Goal: Use online tool/utility: Utilize a website feature to perform a specific function

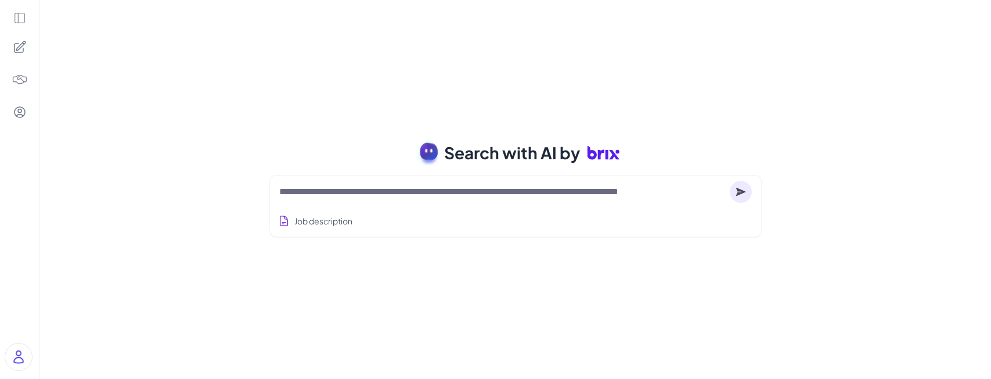
click at [23, 21] on icon at bounding box center [19, 18] width 13 height 13
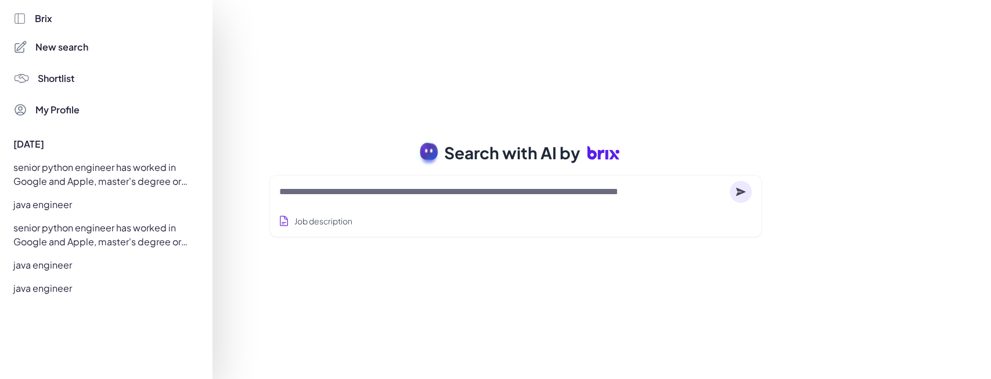
click at [369, 187] on div at bounding box center [495, 189] width 991 height 379
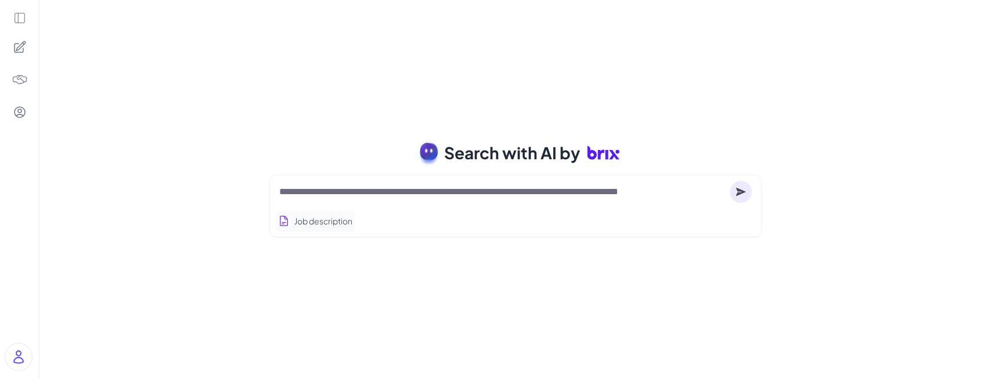
click at [335, 212] on button "Job description" at bounding box center [315, 220] width 79 height 21
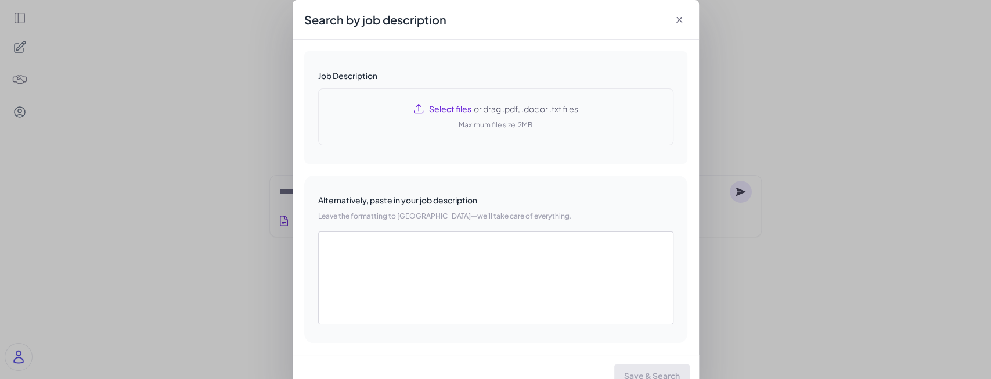
click at [434, 124] on div "Select files or drag .pdf, .doc or .txt files Maximum file size: 2MB" at bounding box center [495, 116] width 355 height 57
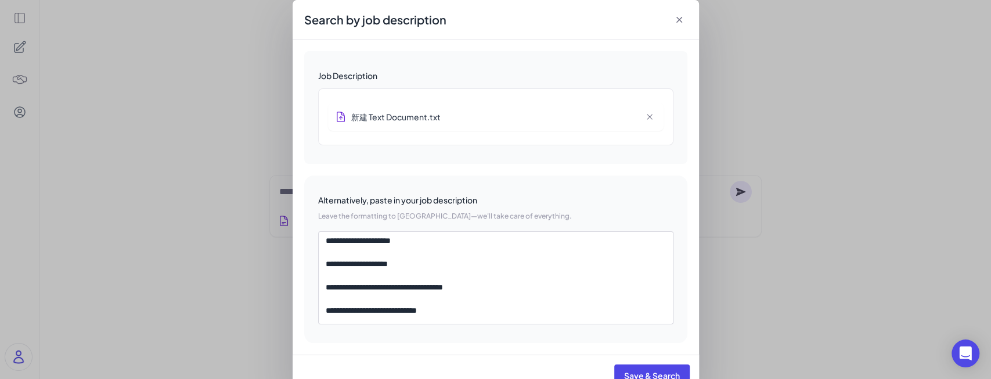
scroll to position [107, 0]
click at [635, 369] on button "Save & Search" at bounding box center [651, 375] width 75 height 22
type textarea "**********"
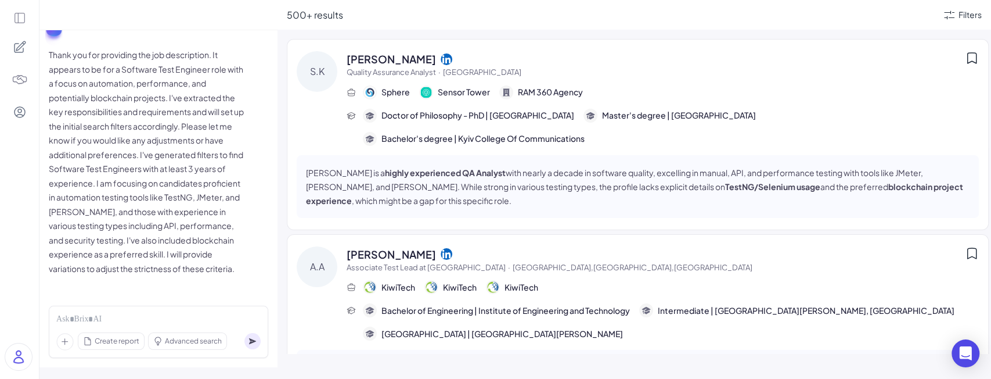
click at [956, 14] on div "Filters" at bounding box center [961, 15] width 39 height 14
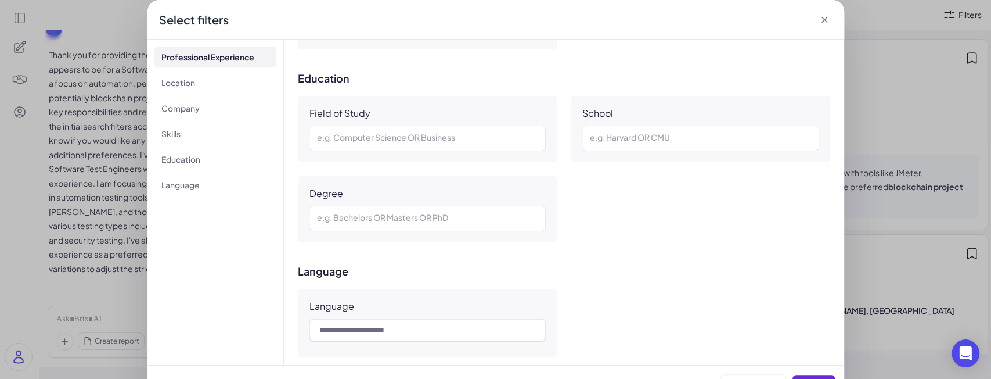
scroll to position [841, 0]
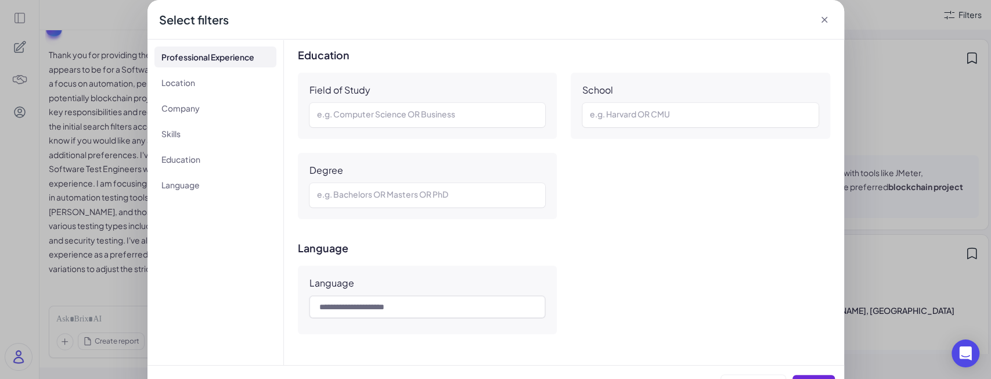
click at [823, 17] on icon at bounding box center [824, 20] width 6 height 6
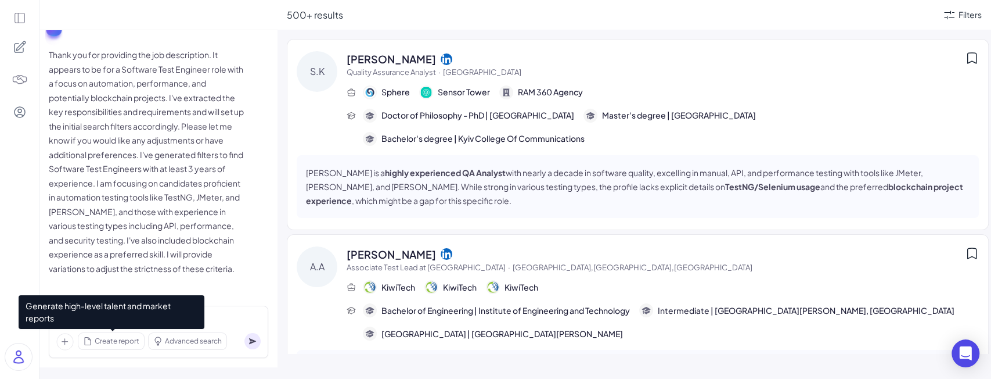
click at [110, 340] on span "Create report" at bounding box center [117, 341] width 45 height 10
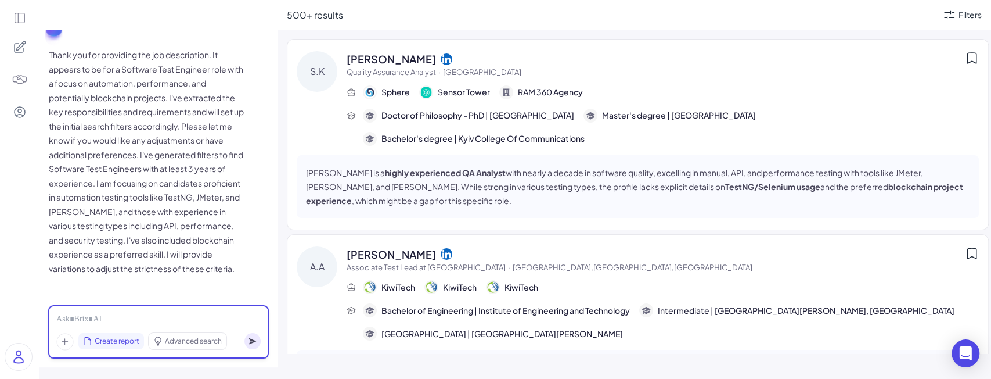
click at [229, 318] on div at bounding box center [158, 319] width 204 height 13
paste div
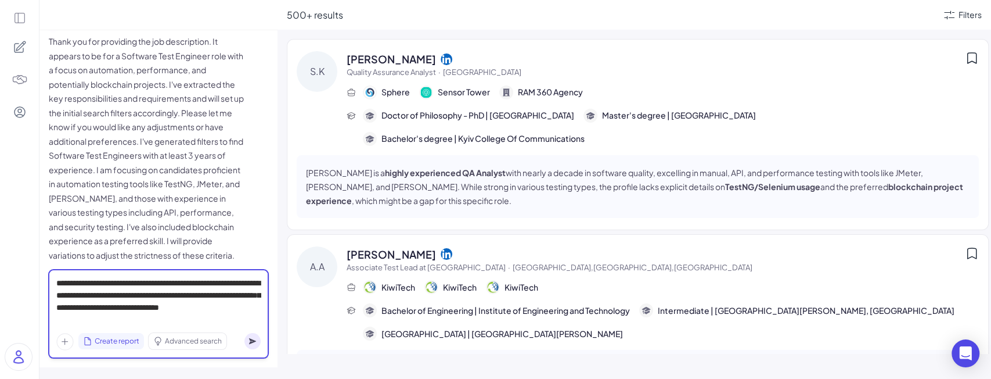
click at [99, 322] on div "**********" at bounding box center [158, 301] width 204 height 49
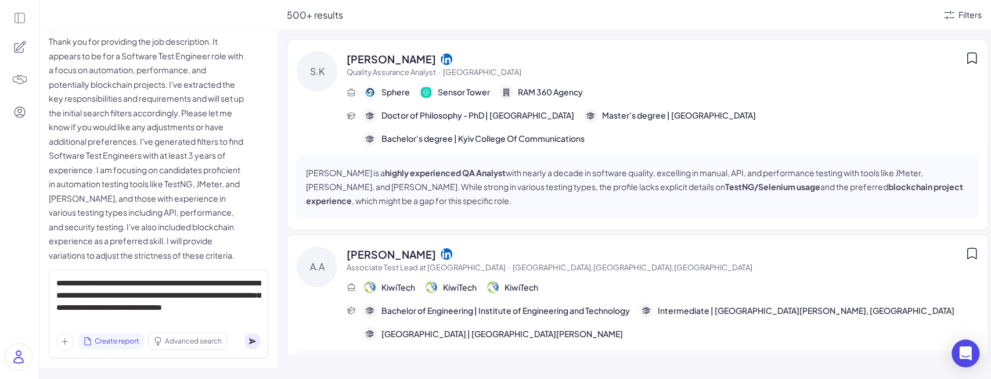
click at [254, 344] on circle at bounding box center [252, 341] width 16 height 16
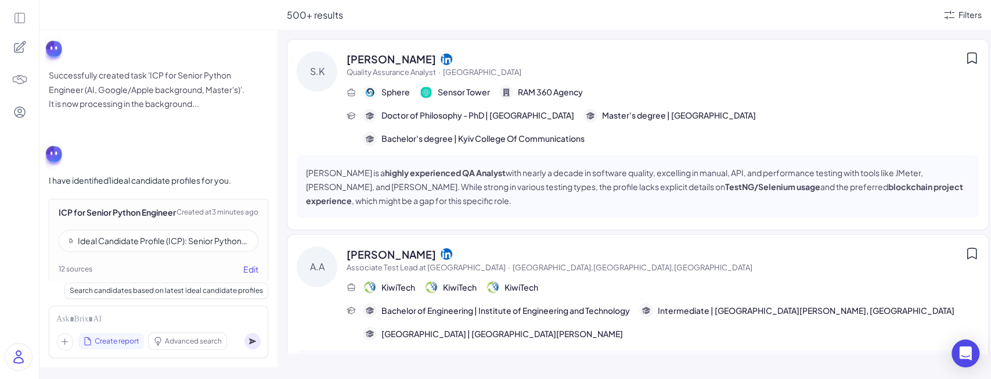
scroll to position [1028, 0]
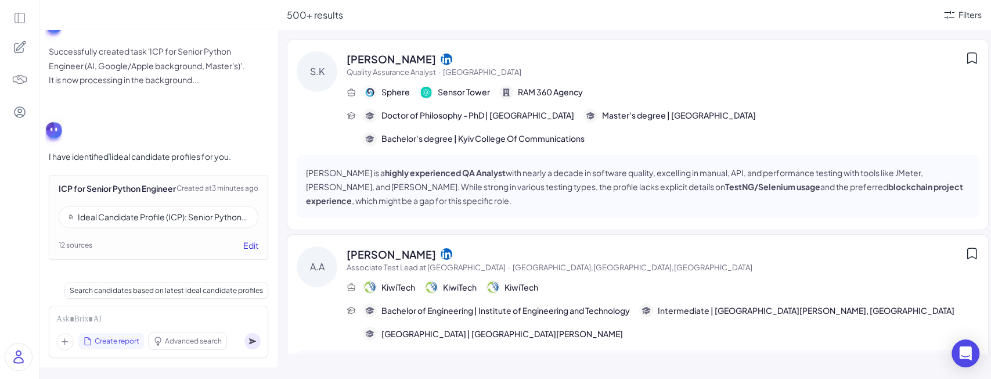
click at [246, 251] on button "Edit" at bounding box center [250, 245] width 15 height 12
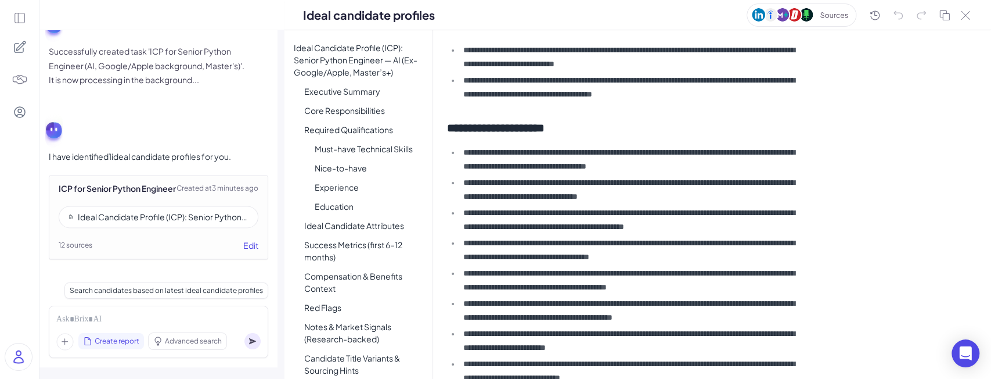
scroll to position [0, 0]
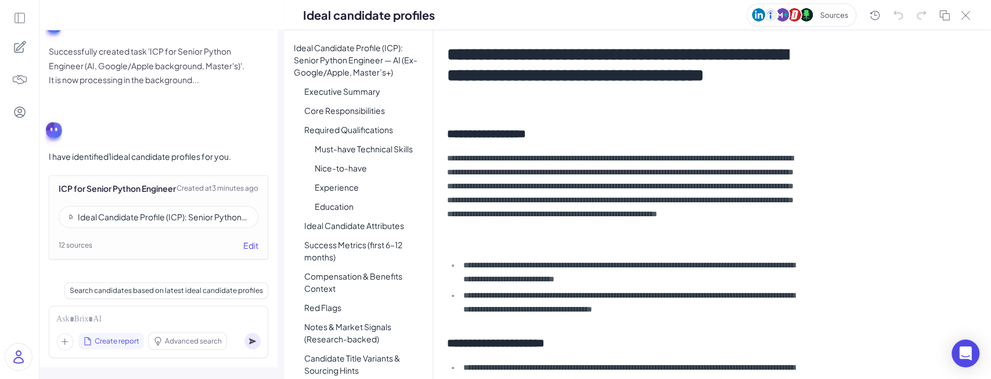
click at [916, 156] on div "**********" at bounding box center [712, 204] width 558 height 348
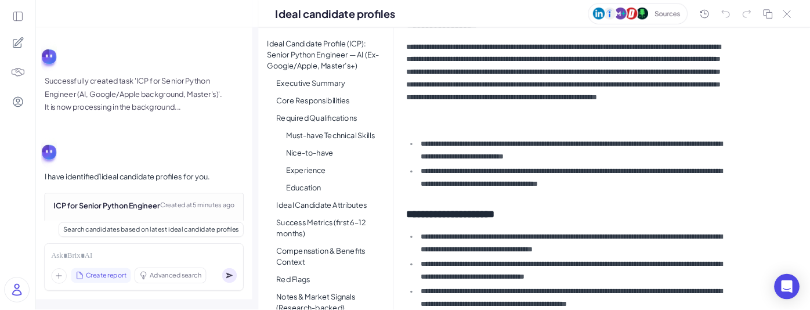
scroll to position [107, 0]
